Goal: Find specific page/section: Find specific page/section

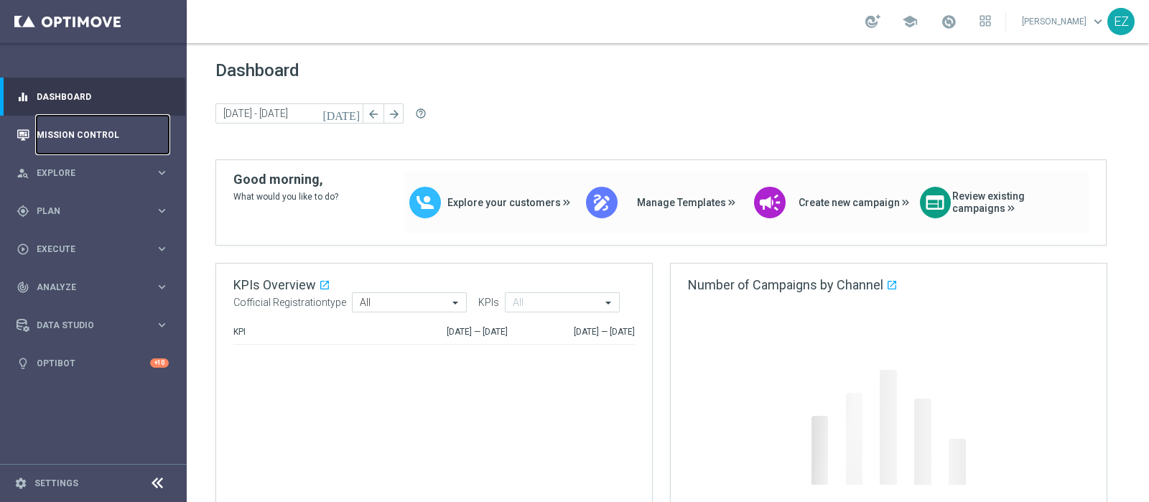
click at [90, 136] on link "Mission Control" at bounding box center [103, 135] width 132 height 38
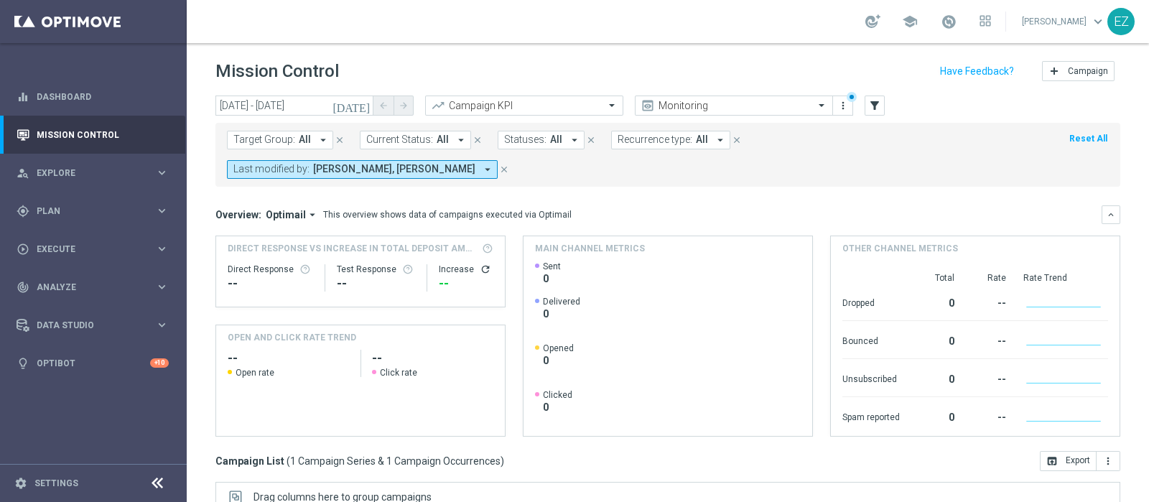
click at [367, 99] on icon "[DATE]" at bounding box center [351, 105] width 39 height 13
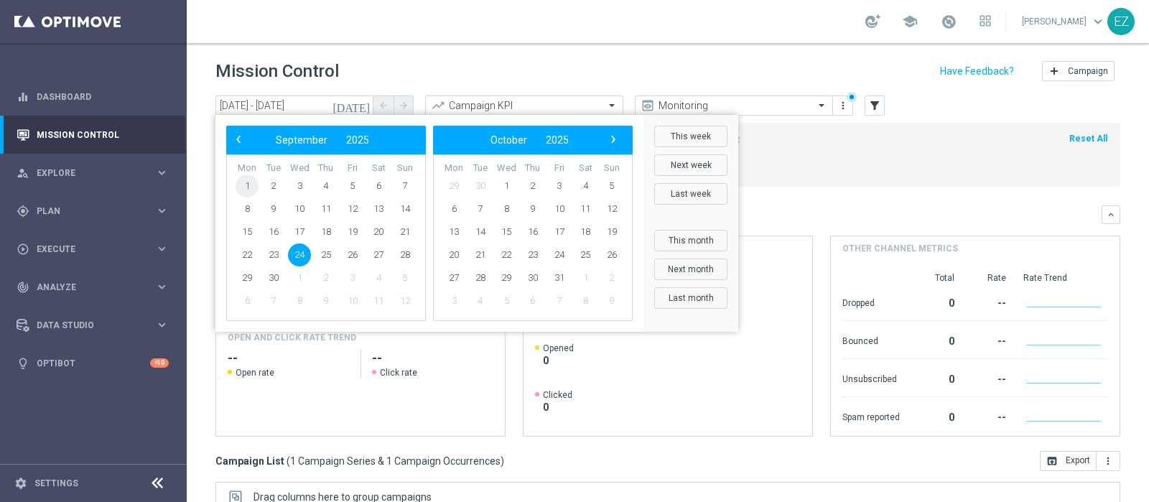
click at [239, 182] on span "1" at bounding box center [247, 185] width 23 height 23
type input "[DATE] - [DATE]"
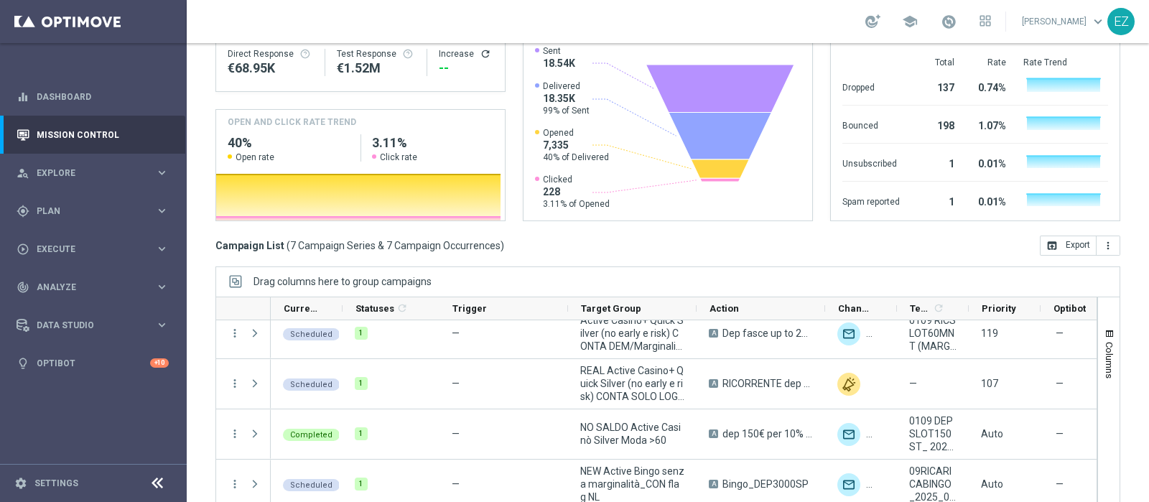
scroll to position [168, 0]
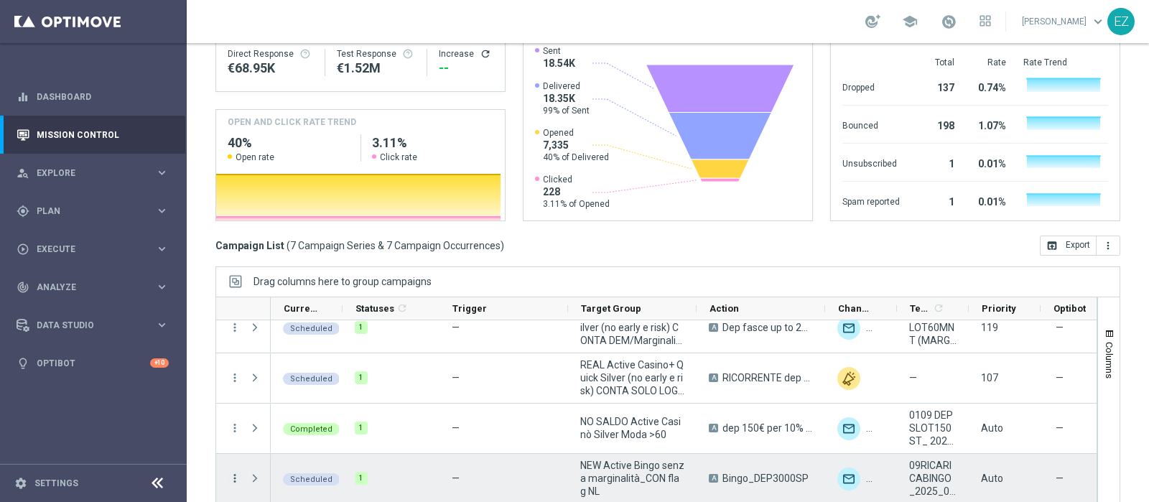
click at [231, 472] on icon "more_vert" at bounding box center [234, 478] width 13 height 13
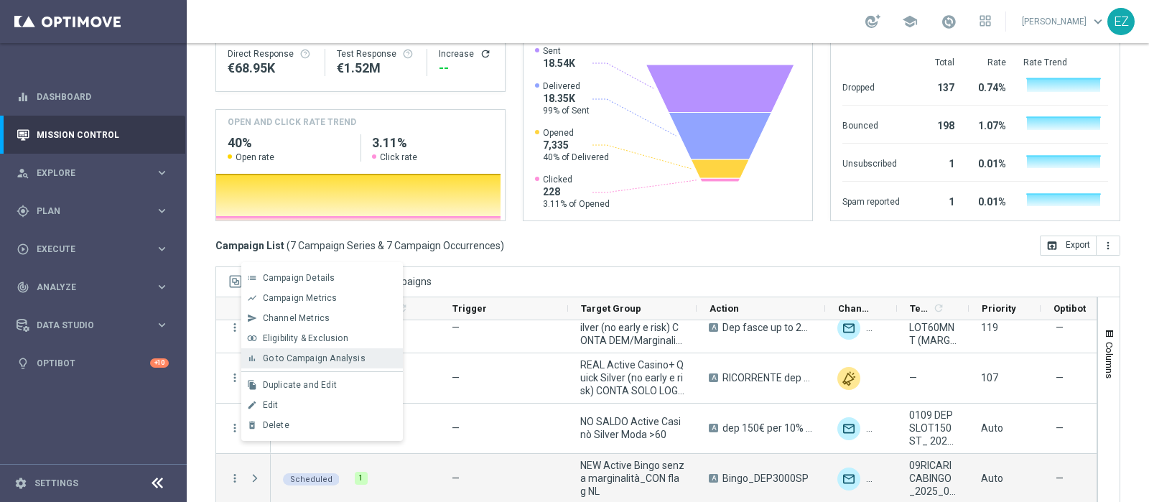
click at [305, 360] on span "Go to Campaign Analysis" at bounding box center [314, 358] width 103 height 10
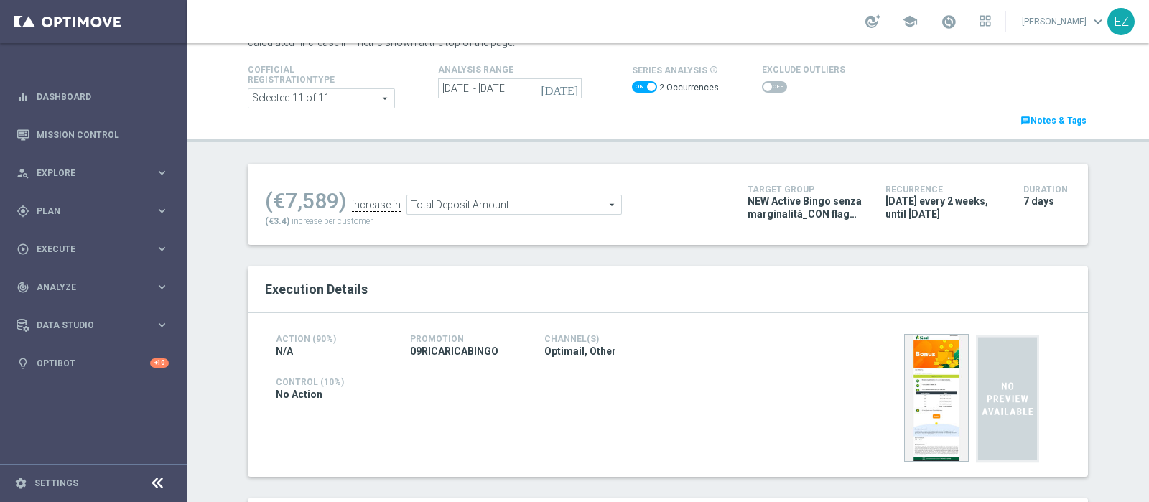
scroll to position [74, 0]
